Goal: Find specific page/section: Find specific page/section

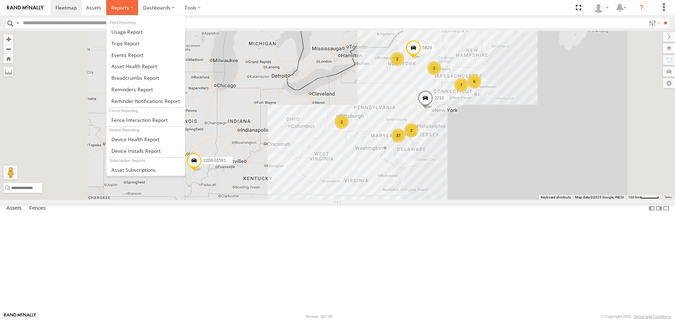
click at [126, 7] on span at bounding box center [120, 7] width 18 height 7
click at [158, 68] on link at bounding box center [146, 66] width 78 height 12
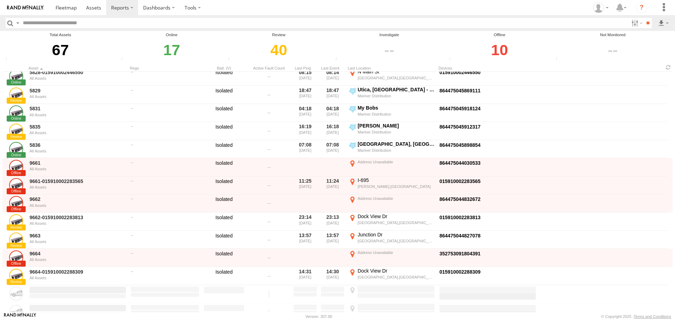
scroll to position [1018, 0]
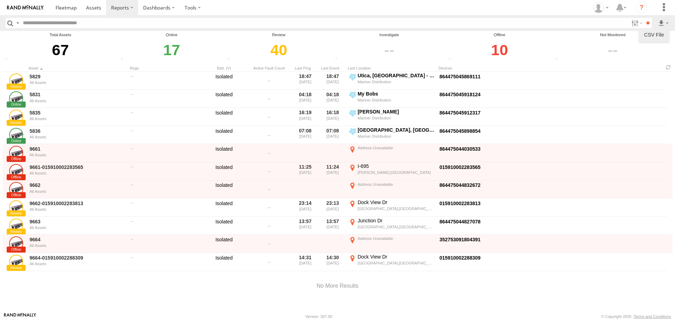
click at [655, 30] on link at bounding box center [654, 35] width 25 height 11
drag, startPoint x: 444, startPoint y: 2, endPoint x: 492, endPoint y: 15, distance: 49.7
click at [492, 15] on section "Dashboards ?" at bounding box center [362, 7] width 623 height 15
click at [62, 26] on input "text" at bounding box center [324, 23] width 609 height 10
